Goal: Navigation & Orientation: Go to known website

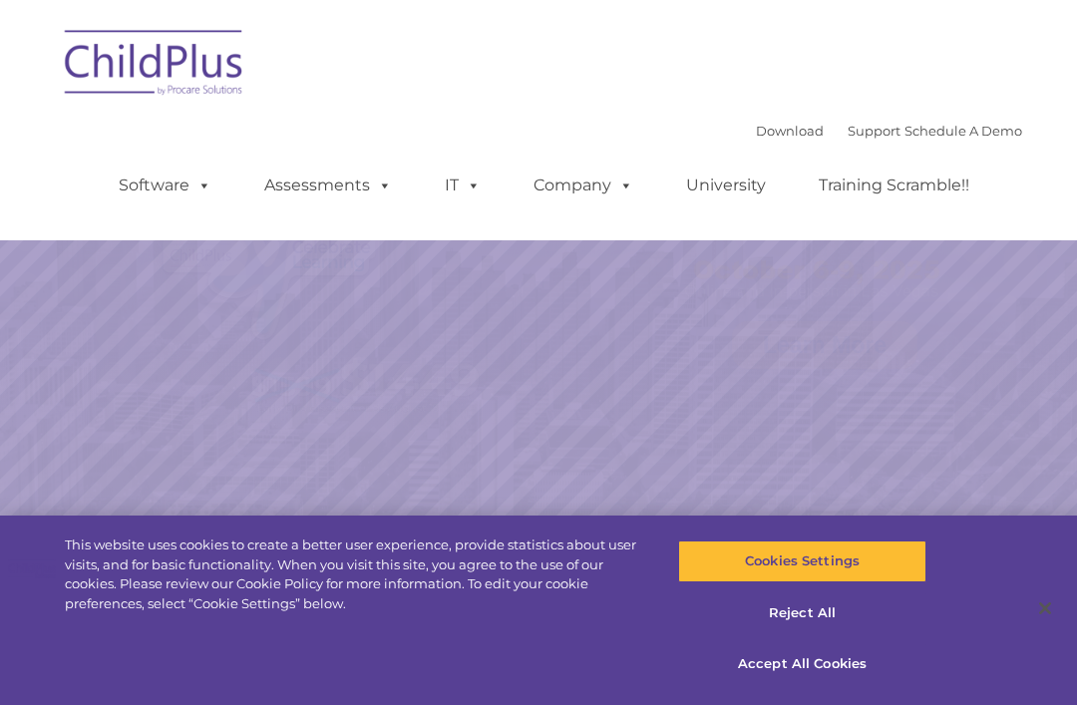
select select "MEDIUM"
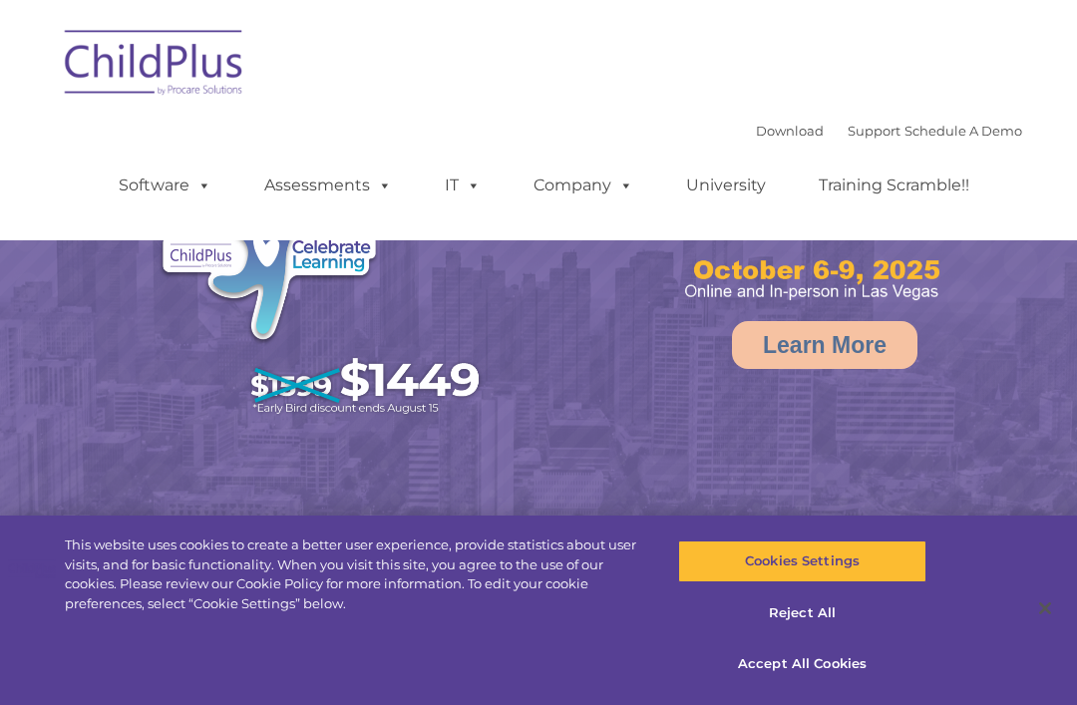
select select "MEDIUM"
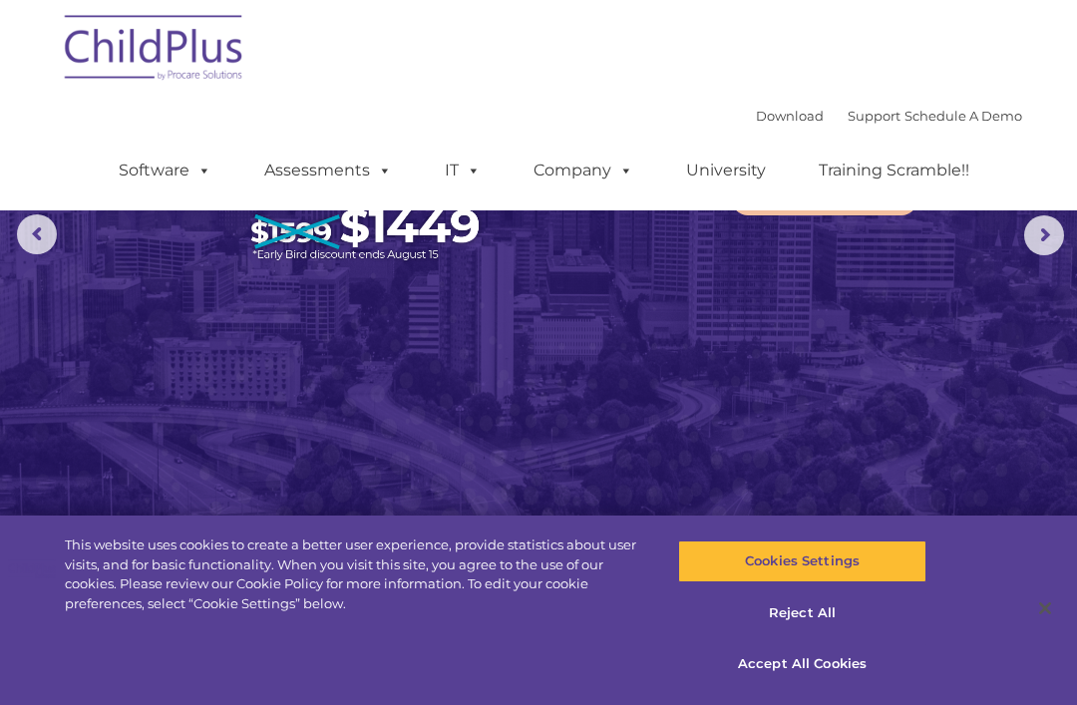
scroll to position [153, 0]
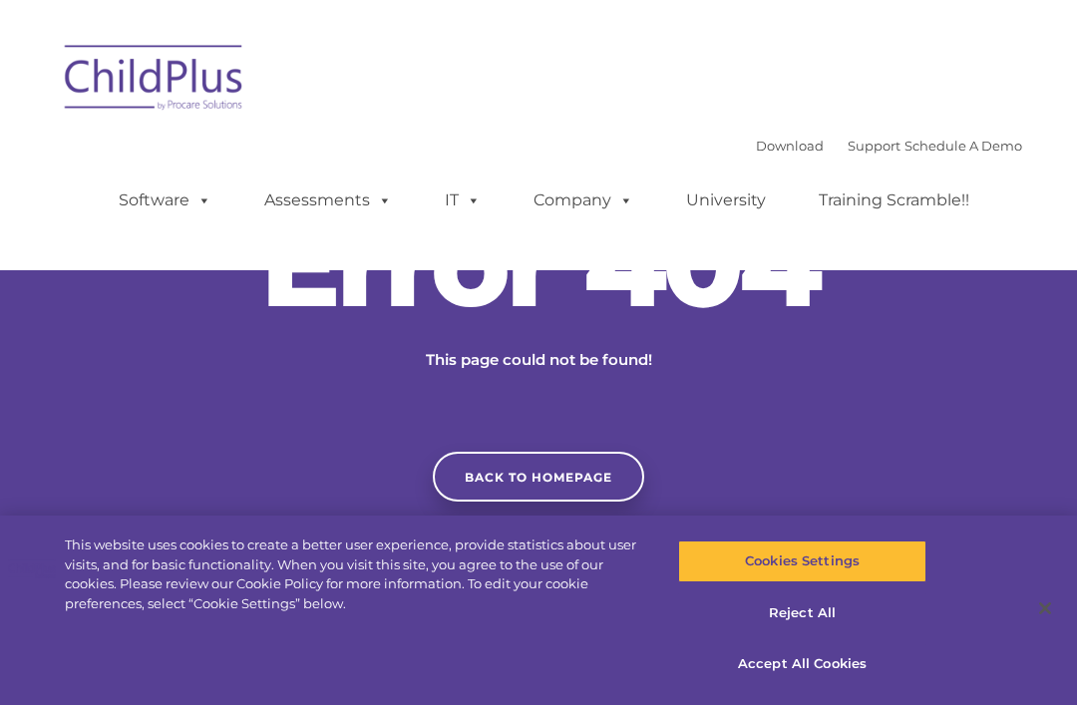
click at [525, 502] on link "Back to homepage" at bounding box center [538, 477] width 211 height 50
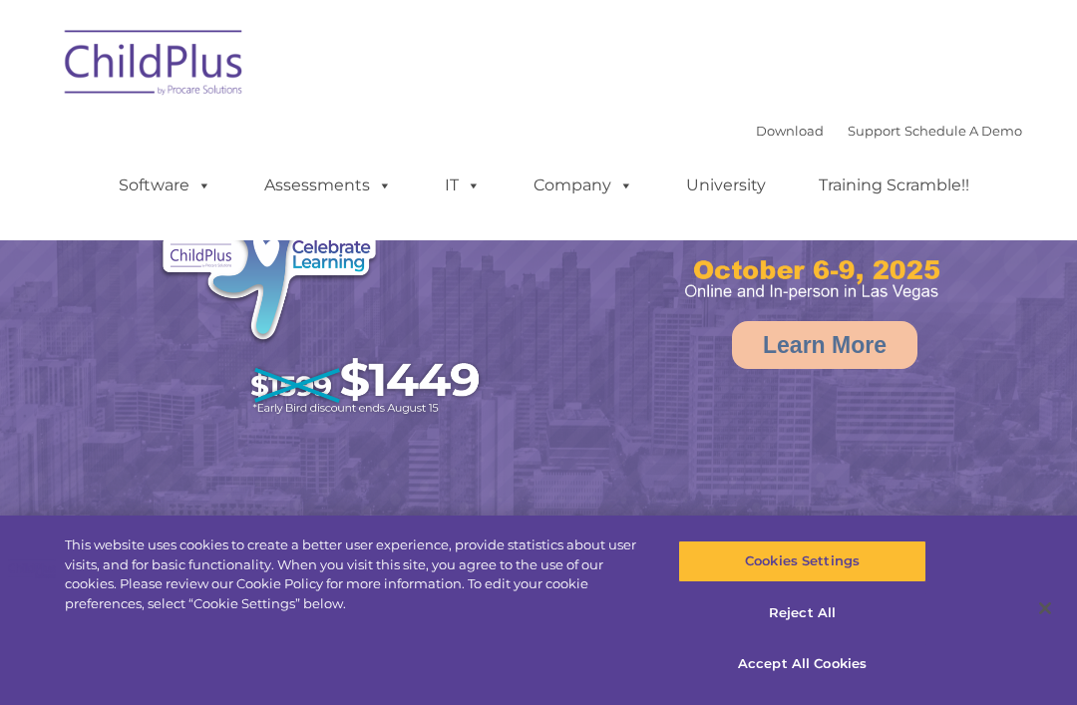
select select "MEDIUM"
